Goal: Use online tool/utility: Utilize a website feature to perform a specific function

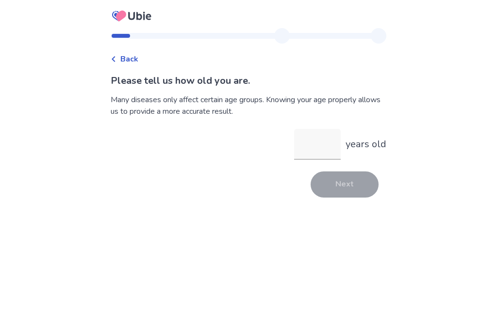
click at [320, 149] on input "years old" at bounding box center [317, 144] width 47 height 31
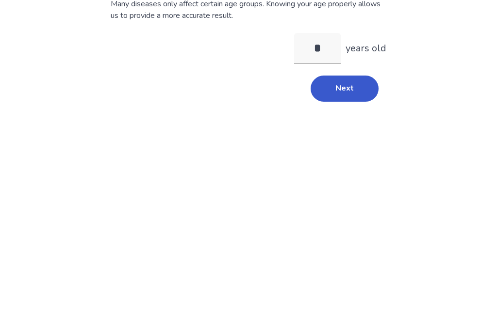
type input "**"
click at [348, 172] on button "Next" at bounding box center [344, 185] width 68 height 26
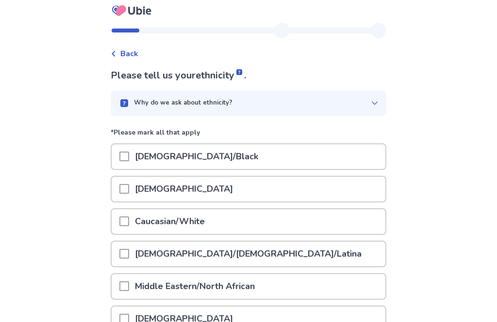
click at [129, 151] on div at bounding box center [124, 157] width 10 height 25
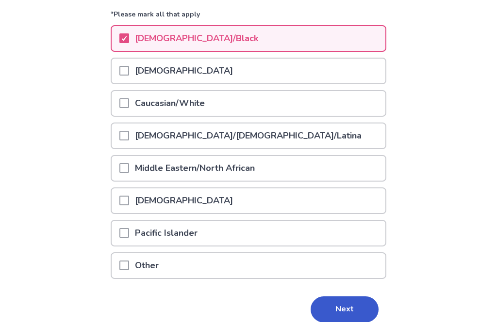
scroll to position [124, 0]
click at [358, 304] on button "Next" at bounding box center [344, 310] width 68 height 26
